Goal: Find specific page/section: Find specific page/section

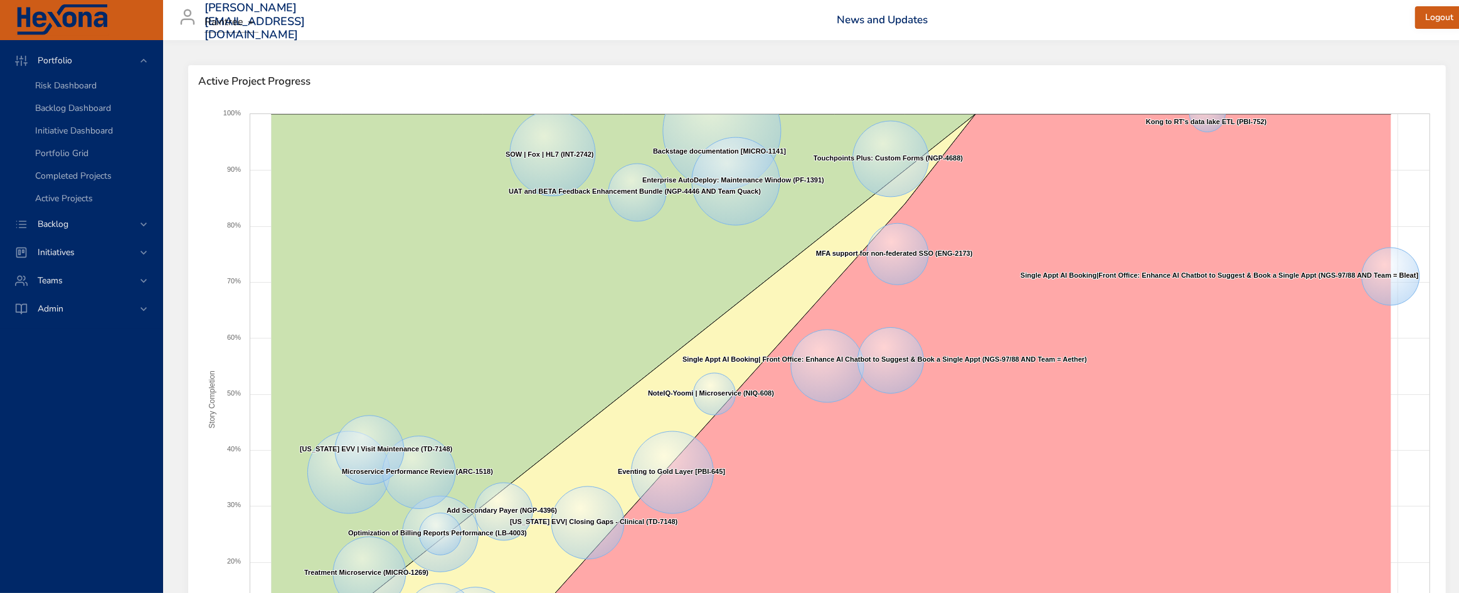
scroll to position [470, 0]
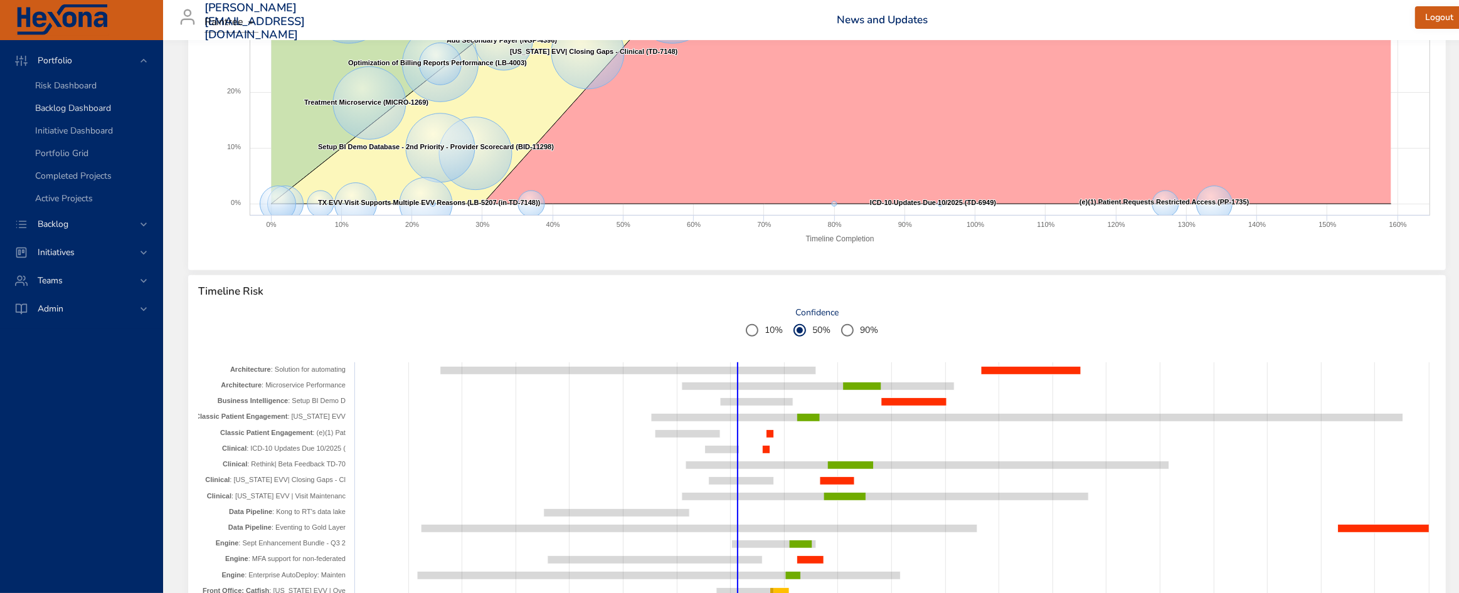
click at [83, 113] on span "Backlog Dashboard" at bounding box center [73, 108] width 76 height 12
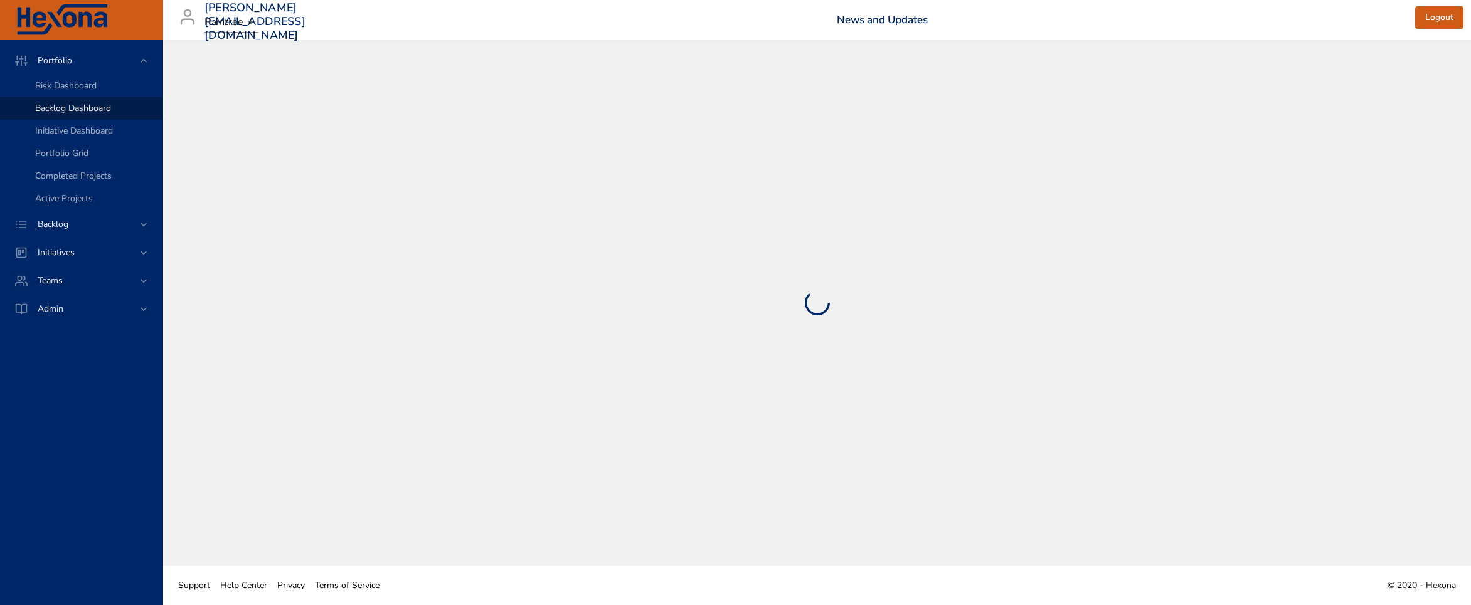
select select "***"
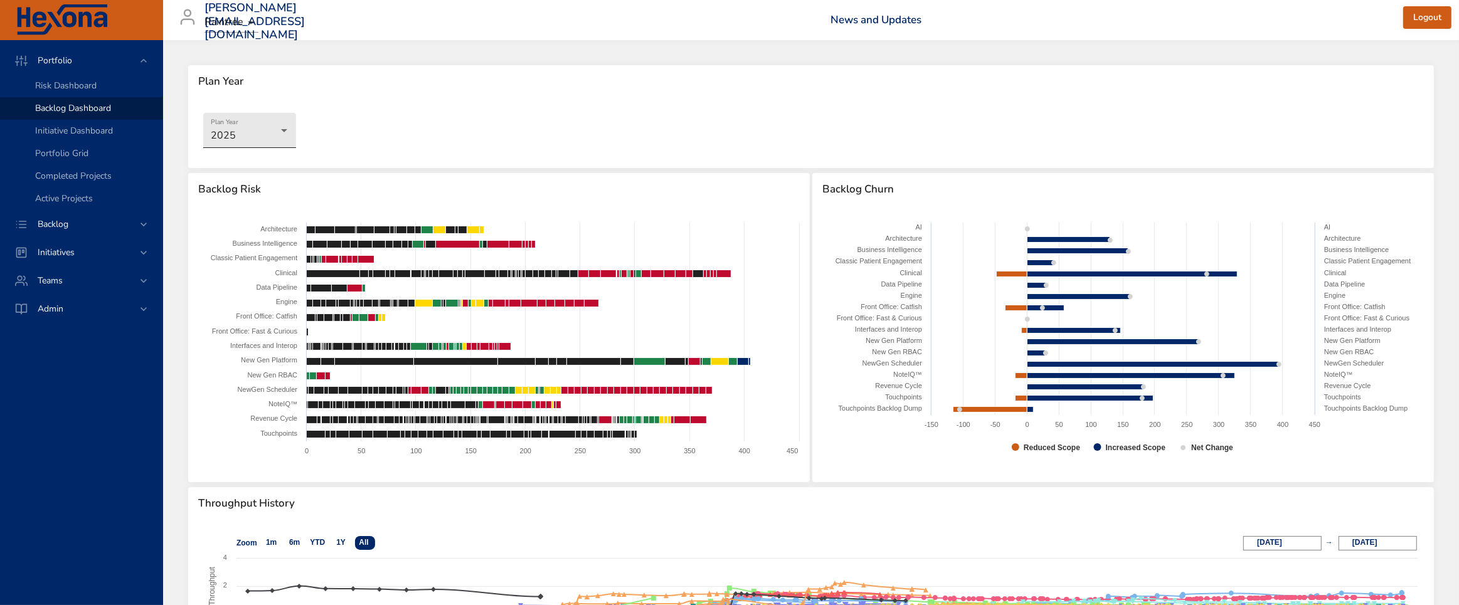
click at [252, 130] on body "Portfolio Risk Dashboard Backlog Dashboard Initiative Dashboard Portfolio Grid …" at bounding box center [729, 302] width 1459 height 605
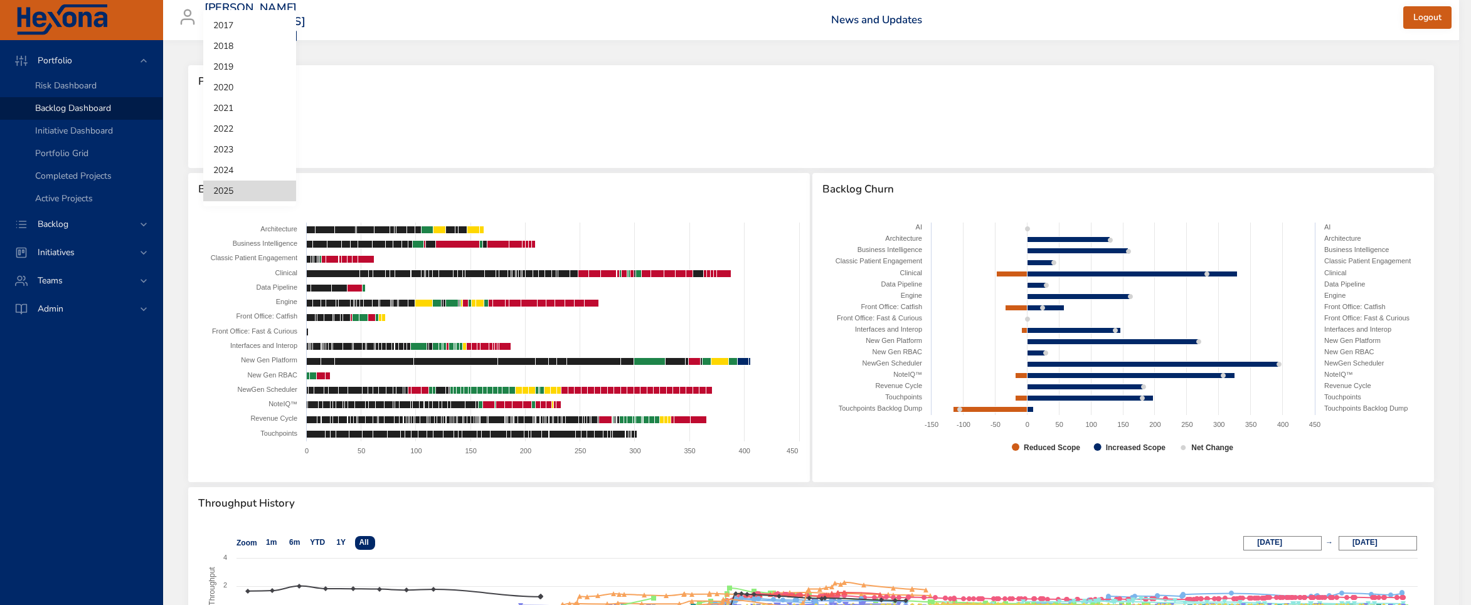
click at [367, 110] on div at bounding box center [735, 302] width 1471 height 605
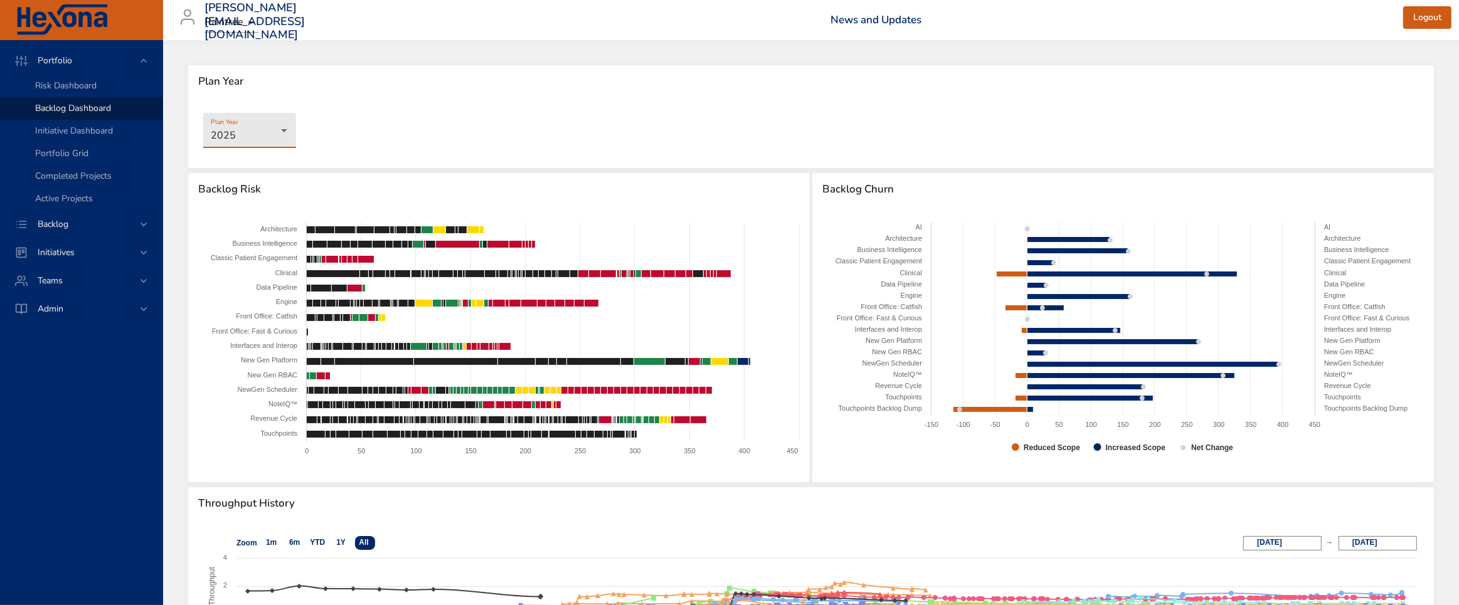
click at [92, 102] on span "Backlog Dashboard" at bounding box center [73, 108] width 76 height 12
select select "***"
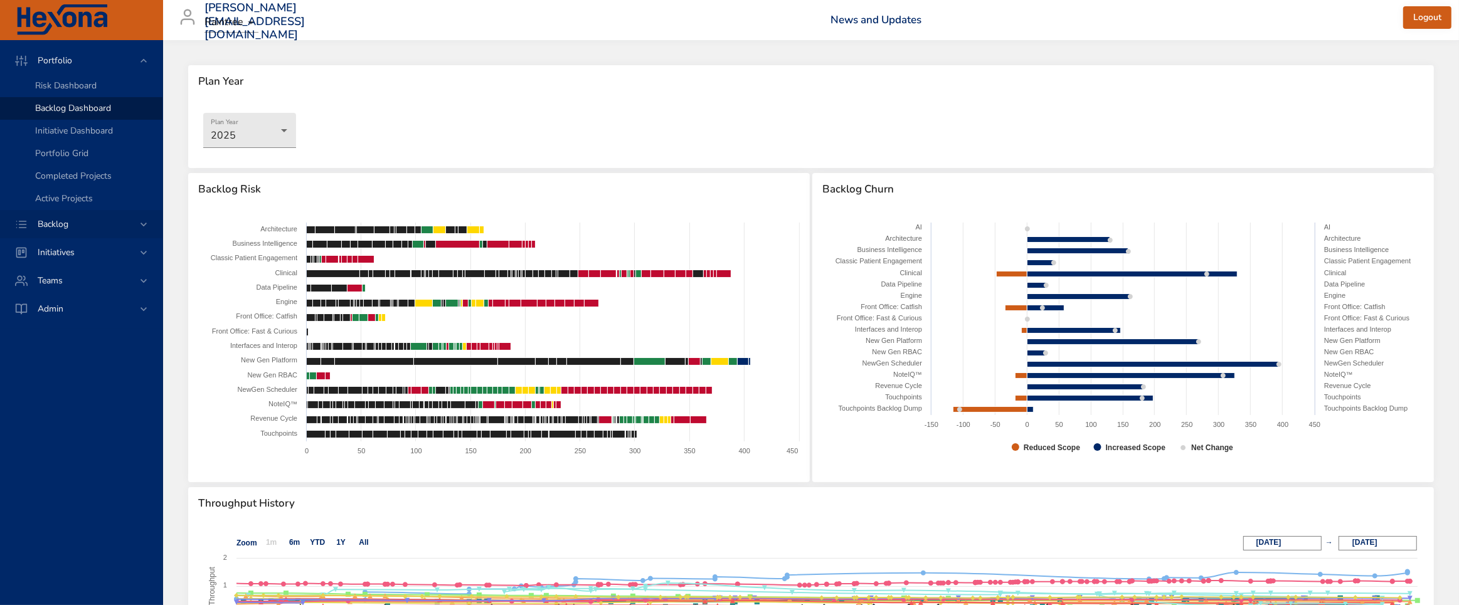
click at [73, 220] on span "Backlog" at bounding box center [53, 224] width 51 height 12
click at [75, 114] on span "Backlog Details" at bounding box center [65, 114] width 60 height 12
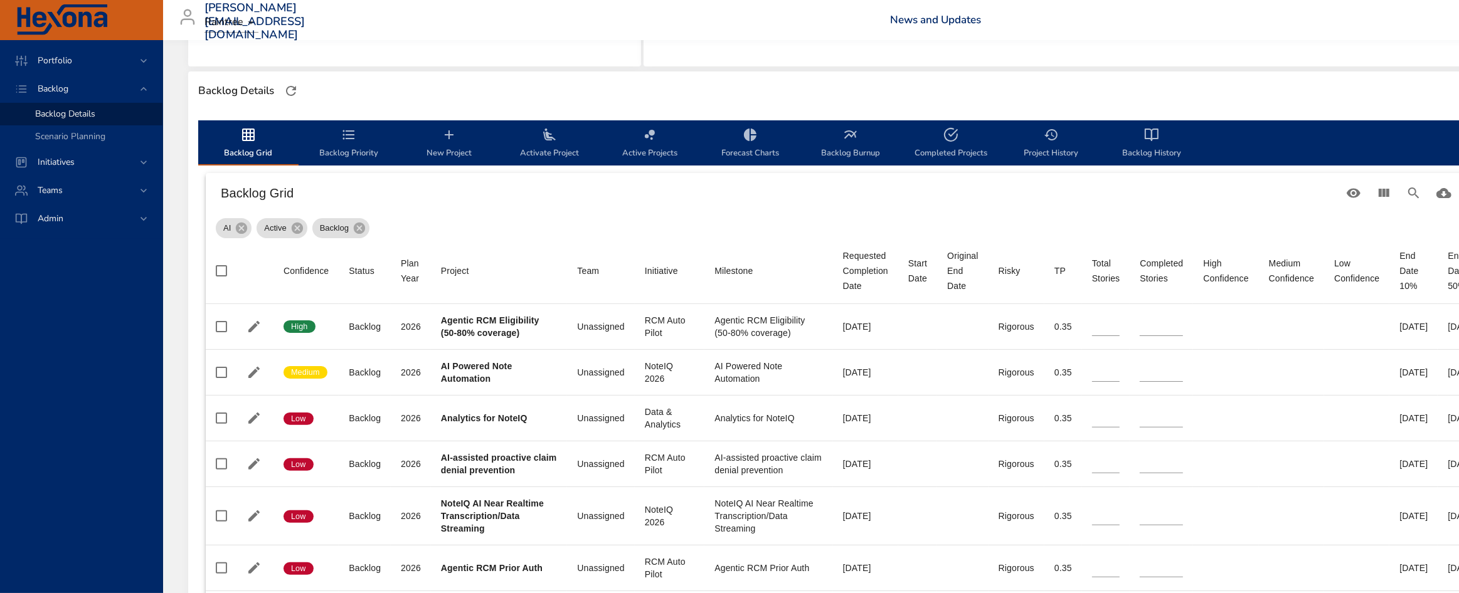
scroll to position [78, 0]
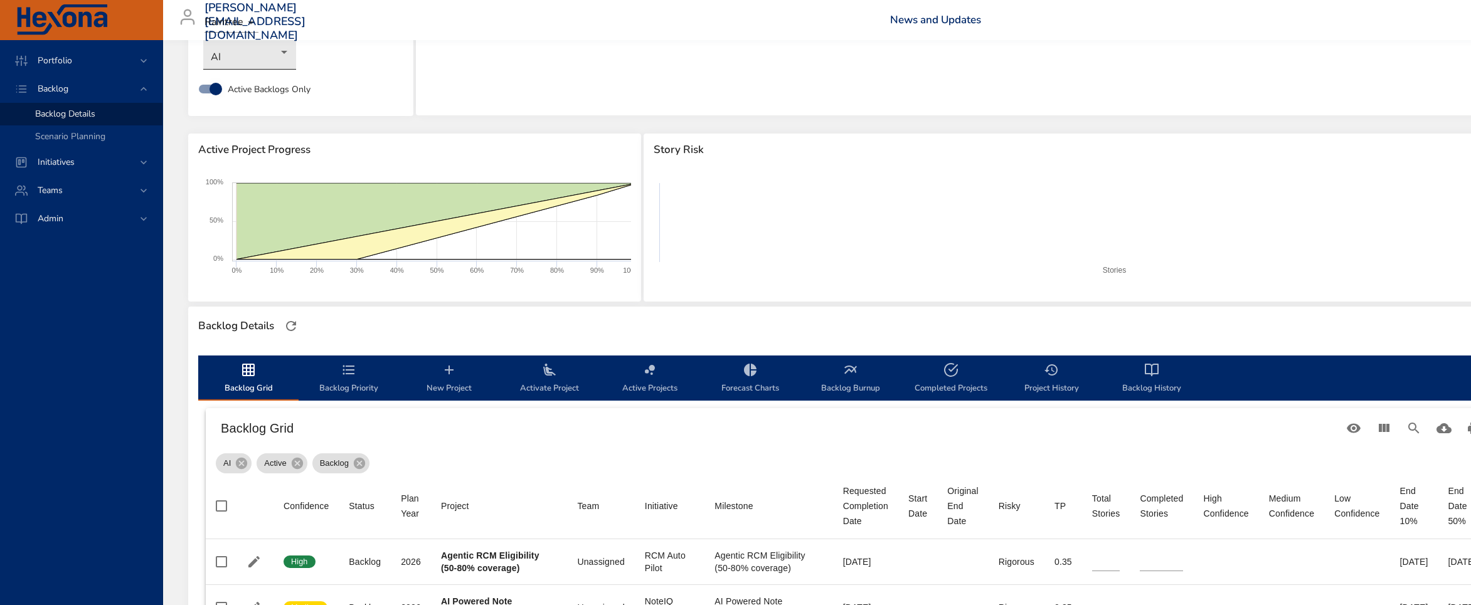
click at [260, 63] on body "Portfolio Backlog Backlog Details Scenario Planning Initiatives Teams Admin [PE…" at bounding box center [735, 224] width 1471 height 605
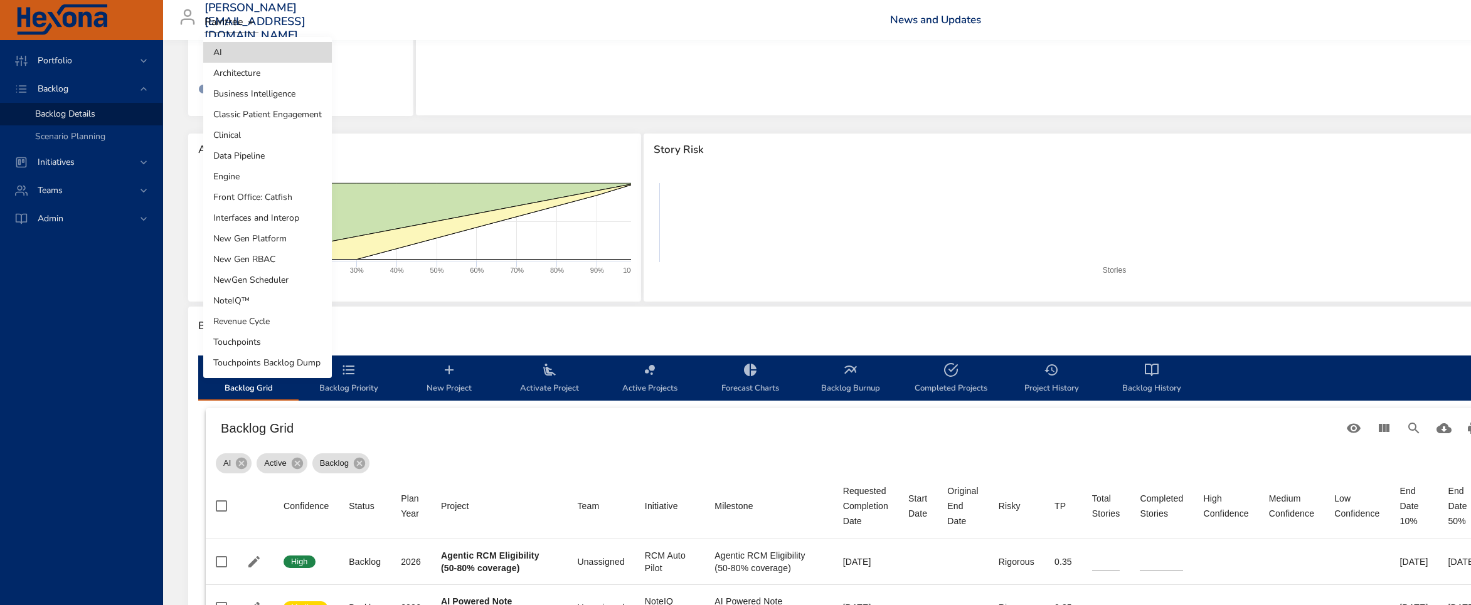
click at [559, 60] on div at bounding box center [735, 302] width 1471 height 605
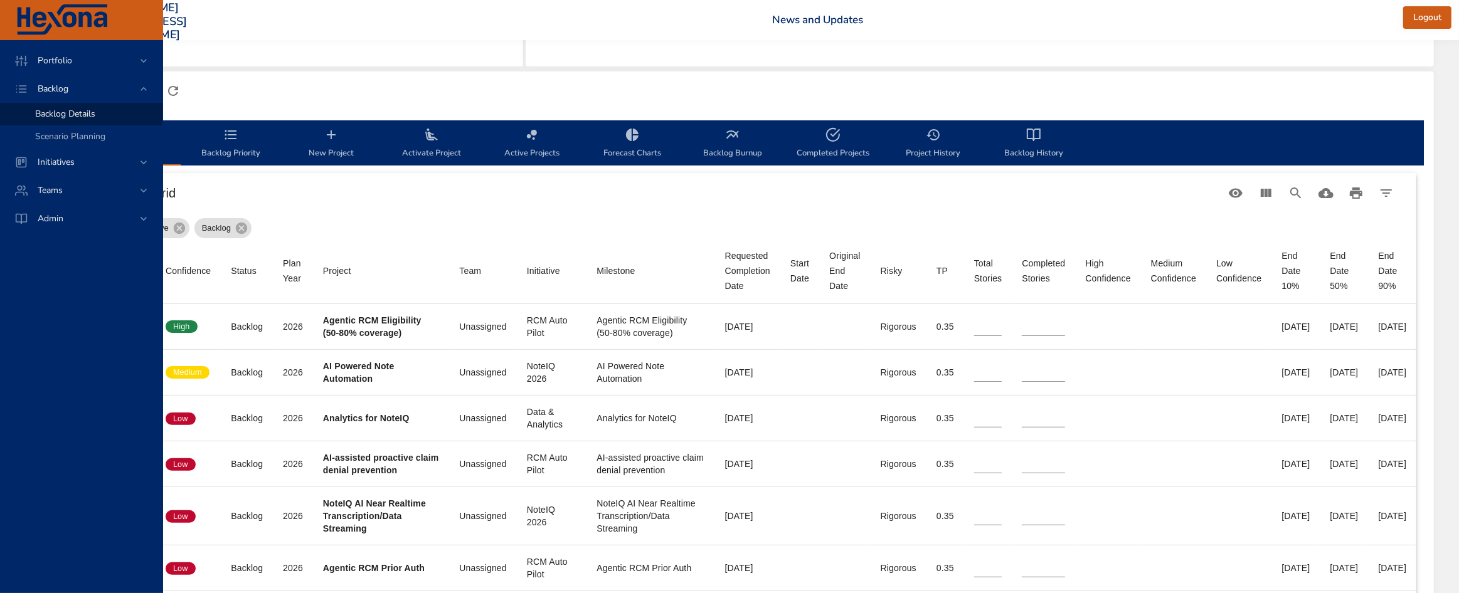
scroll to position [314, 167]
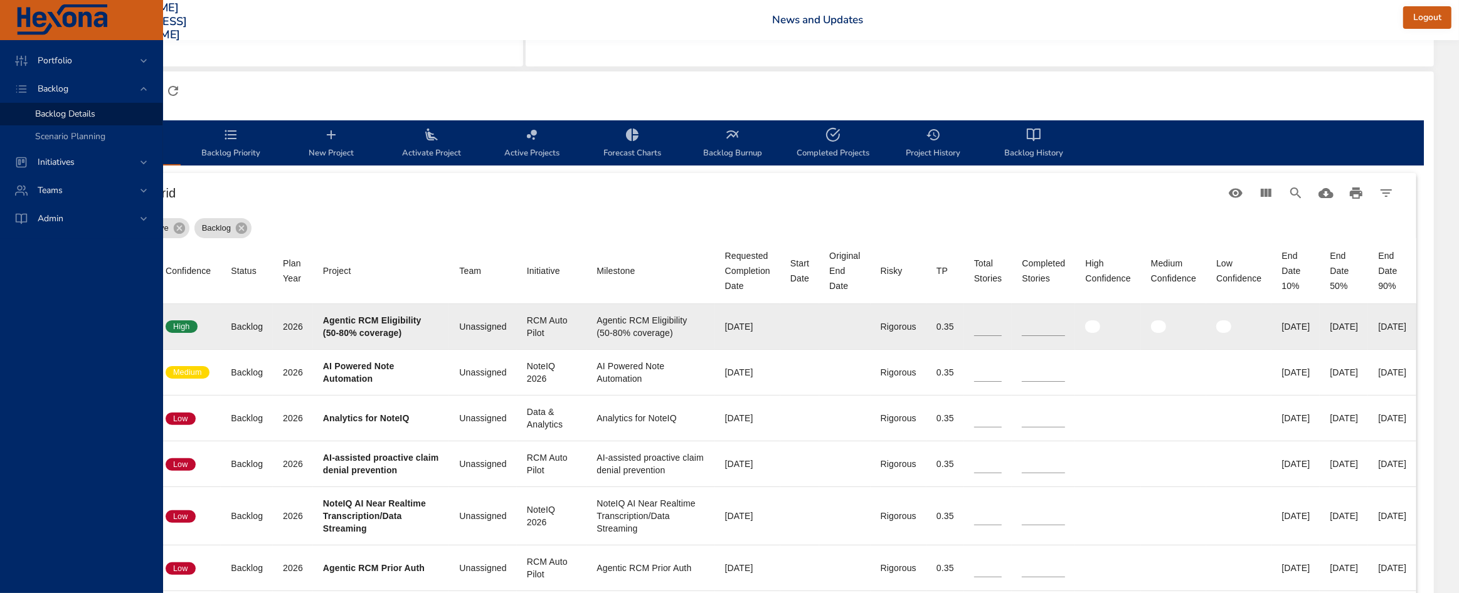
drag, startPoint x: 1300, startPoint y: 328, endPoint x: 1344, endPoint y: 325, distance: 44.6
click at [1344, 325] on td "End Date 50% [DATE]" at bounding box center [1344, 327] width 48 height 46
click at [1330, 328] on div "[DATE]" at bounding box center [1344, 327] width 28 height 13
drag, startPoint x: 1297, startPoint y: 324, endPoint x: 1348, endPoint y: 323, distance: 51.4
click at [1348, 323] on td "End Date 50% [DATE]" at bounding box center [1344, 327] width 48 height 46
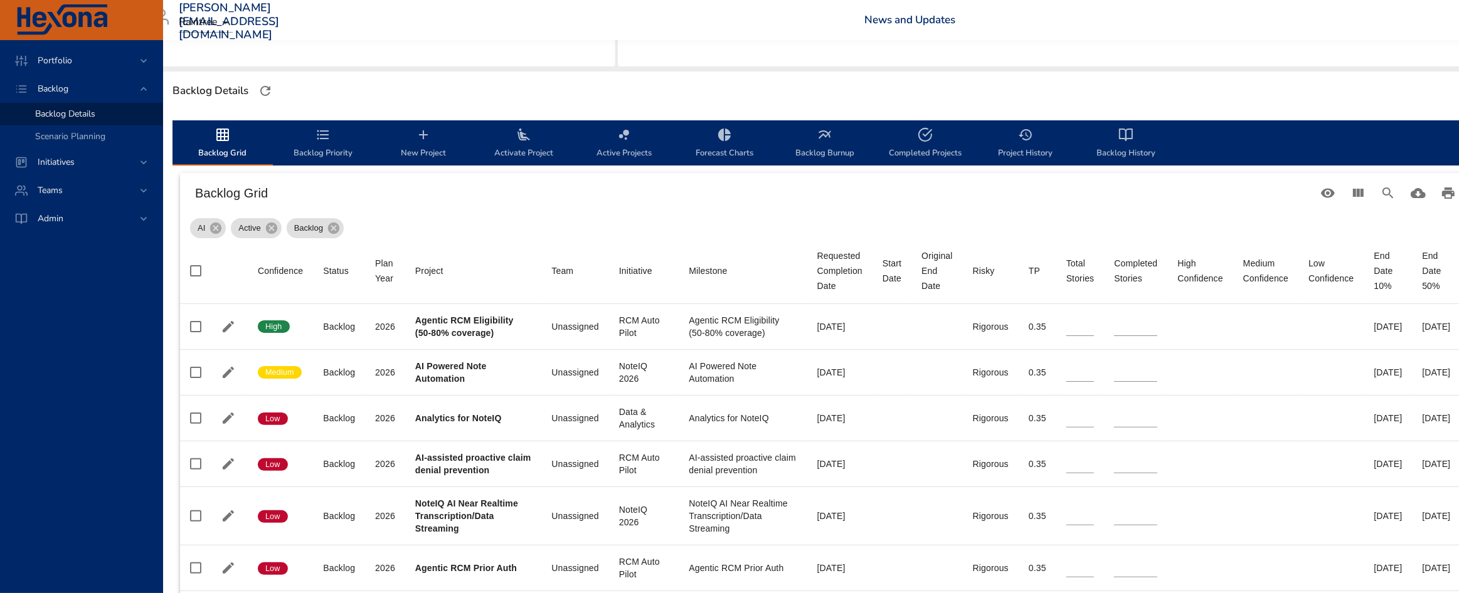
scroll to position [314, 0]
